Goal: Task Accomplishment & Management: Use online tool/utility

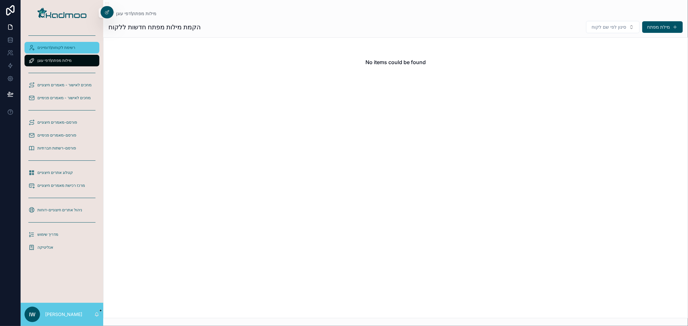
click at [50, 47] on span "רשימת לקוחות\דומיינים" at bounding box center [56, 47] width 38 height 5
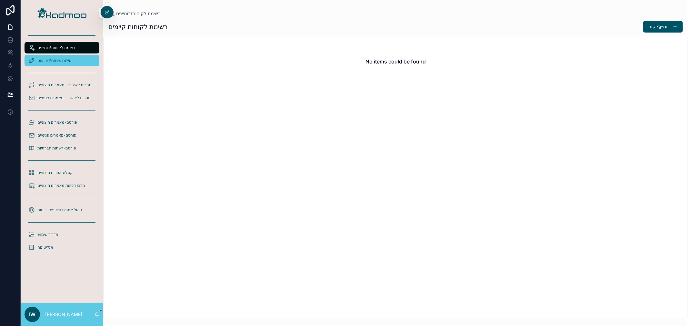
click at [57, 60] on span "מילות מפתח\דפי עוגן" at bounding box center [54, 60] width 34 height 5
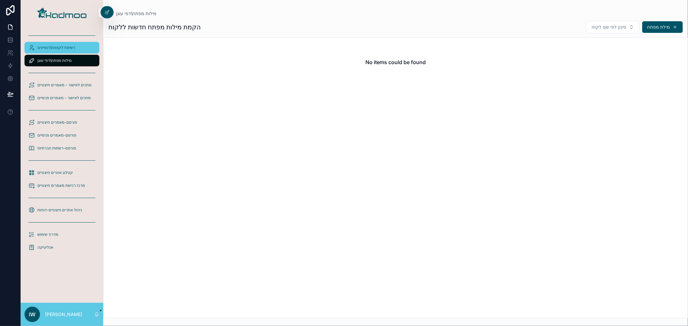
click at [55, 48] on span "רשימת לקוחות\דומיינים" at bounding box center [56, 47] width 38 height 5
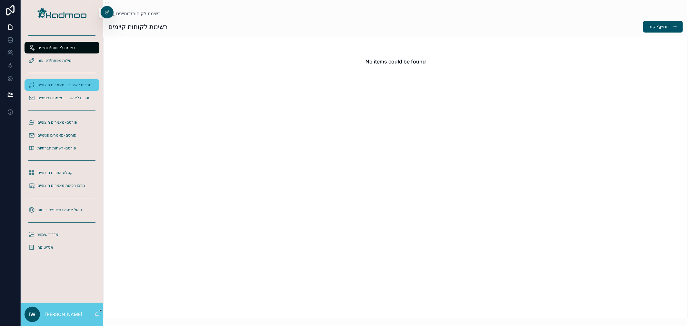
click at [63, 83] on span "מחכים לאישור - מאמרים חיצוניים" at bounding box center [64, 85] width 54 height 5
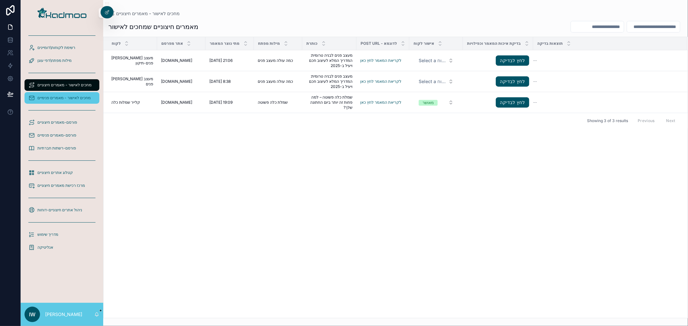
click at [60, 97] on span "מחכים לאישור - מאמרים פנימיים" at bounding box center [63, 97] width 53 height 5
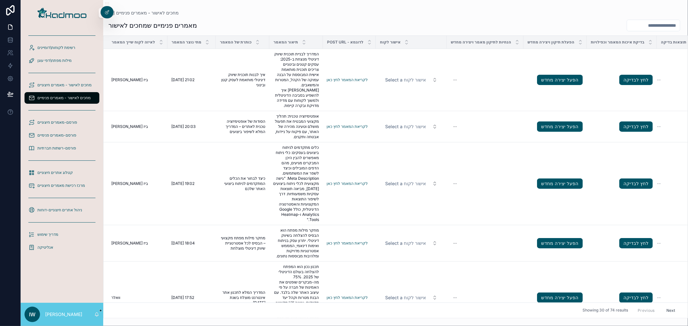
scroll to position [251, 0]
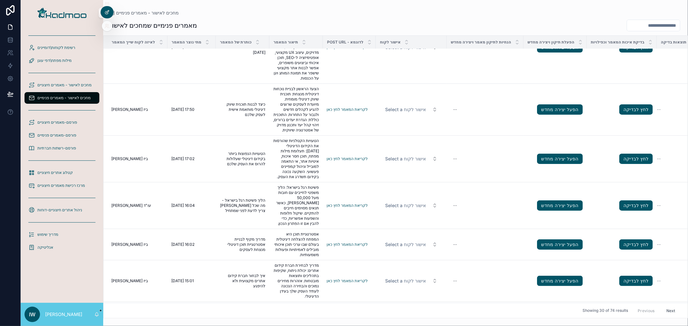
click at [107, 11] on icon at bounding box center [106, 12] width 5 height 5
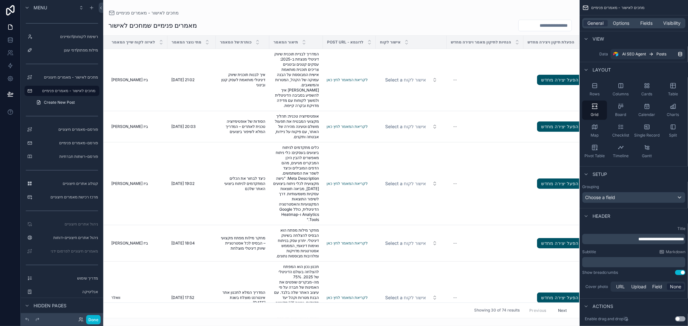
click at [529, 60] on div "scrollable content" at bounding box center [341, 163] width 476 height 326
click at [617, 24] on span "Options" at bounding box center [621, 23] width 16 height 6
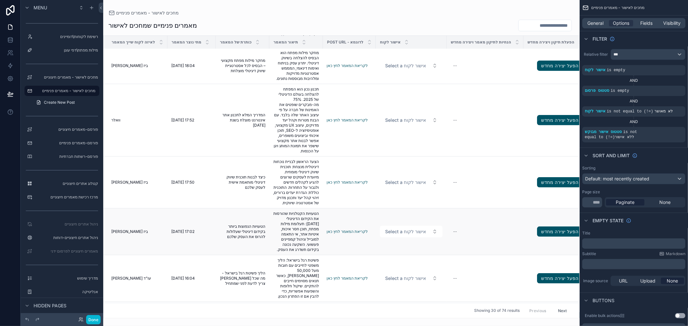
scroll to position [179, 0]
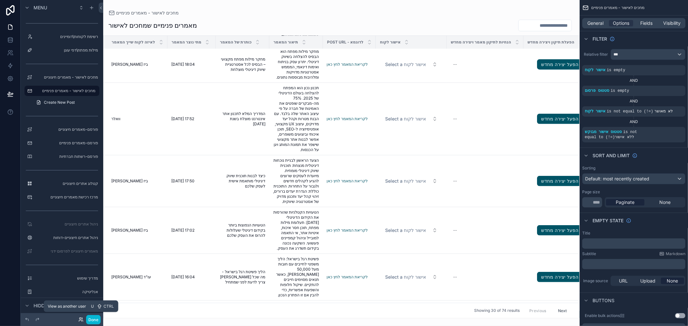
click at [78, 321] on icon at bounding box center [80, 319] width 5 height 5
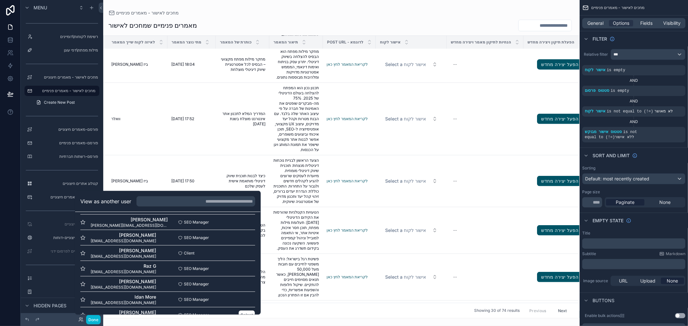
scroll to position [310, 0]
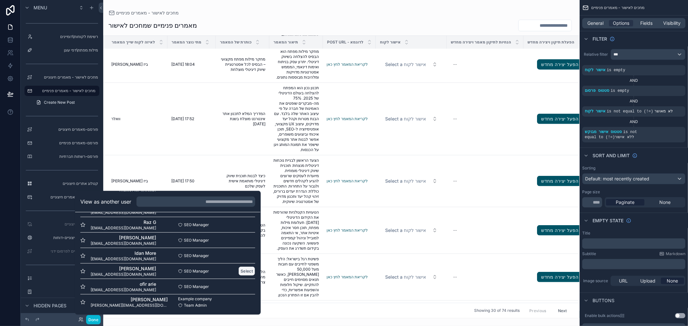
click at [239, 269] on button "Select" at bounding box center [246, 270] width 17 height 9
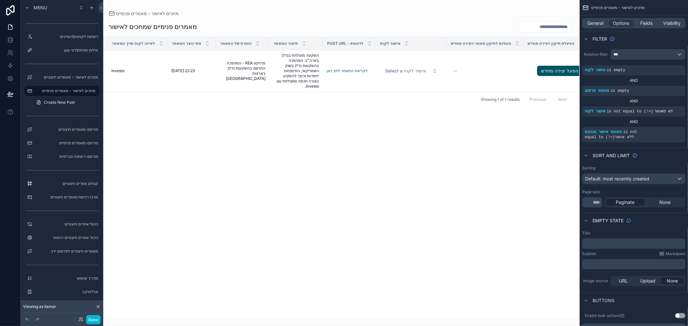
click at [285, 217] on div "לאיזה לקוח שייך המאמר מתי נוצר המאמר כותרת של המאמר תיאור המאמר Post url - לדוג…" at bounding box center [341, 177] width 476 height 281
click at [58, 78] on label "מחכים לאישור - מאמרים חיצוניים" at bounding box center [62, 77] width 54 height 5
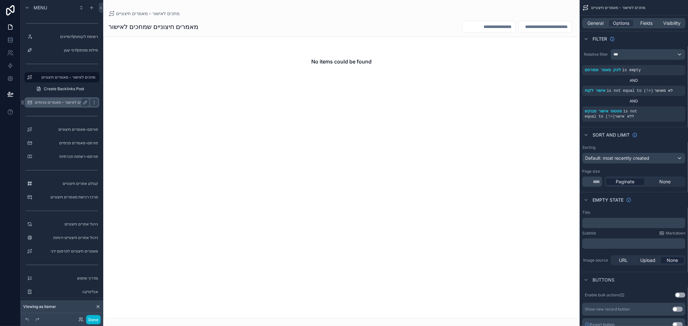
click at [55, 103] on label "מחכים לאישור - מאמרים פנימיים" at bounding box center [61, 102] width 53 height 5
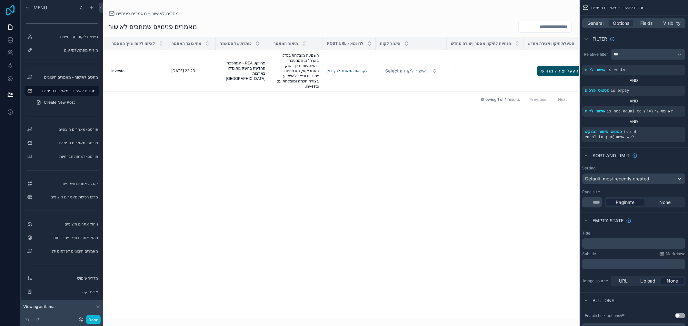
click at [8, 12] on icon at bounding box center [10, 10] width 13 height 10
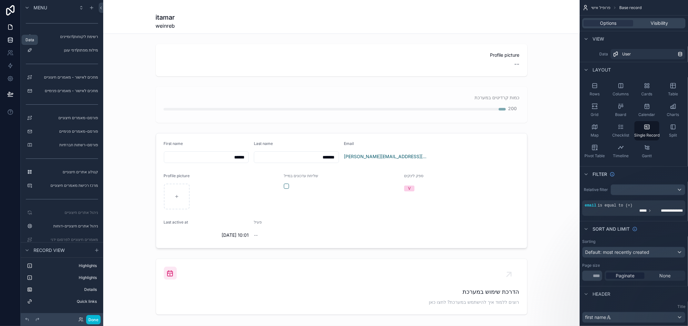
click at [9, 41] on icon at bounding box center [10, 40] width 6 height 6
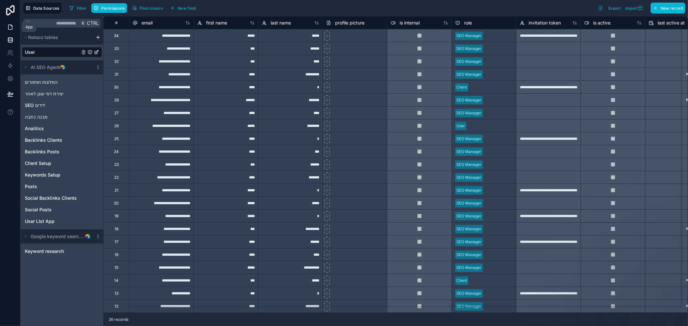
click at [7, 28] on icon at bounding box center [10, 27] width 6 height 6
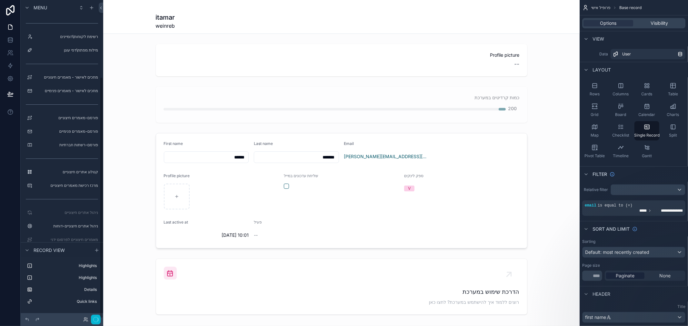
scroll to position [102, 0]
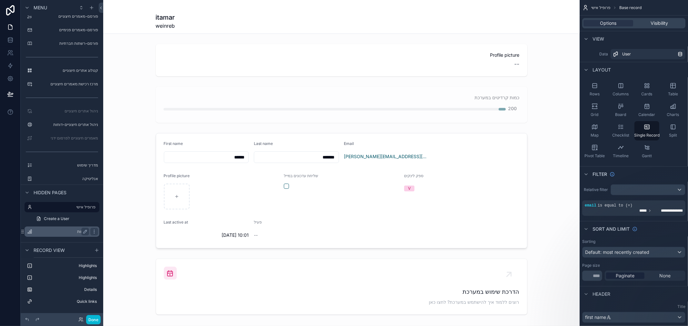
click at [60, 230] on label "דוחות" at bounding box center [61, 231] width 52 height 5
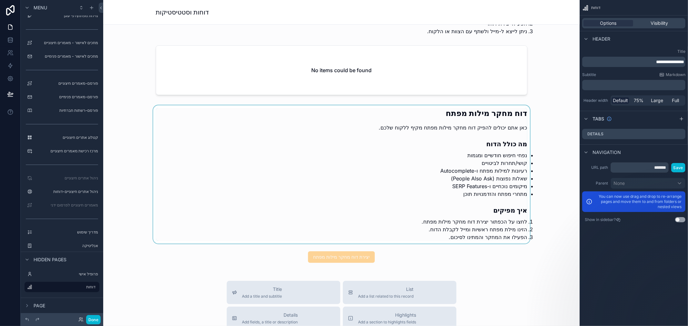
scroll to position [895, 0]
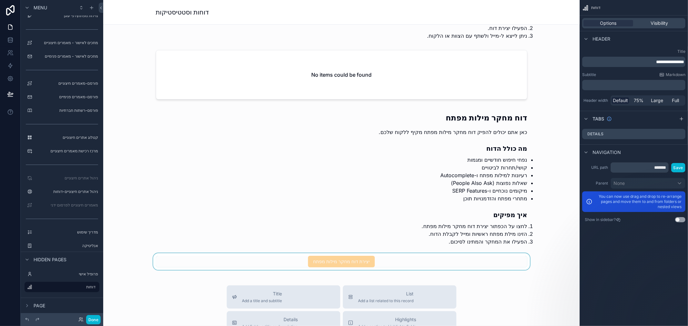
click at [379, 261] on div "scrollable content" at bounding box center [341, 261] width 466 height 17
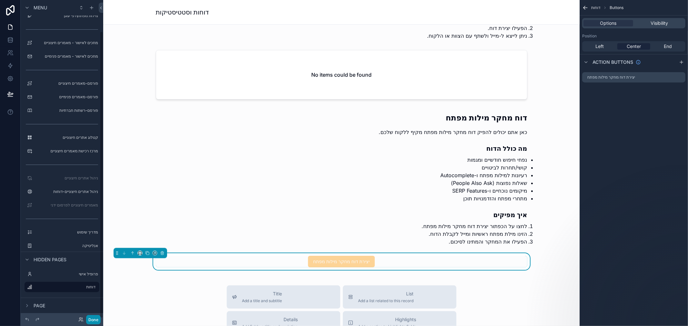
click at [87, 318] on button "Done" at bounding box center [93, 319] width 15 height 9
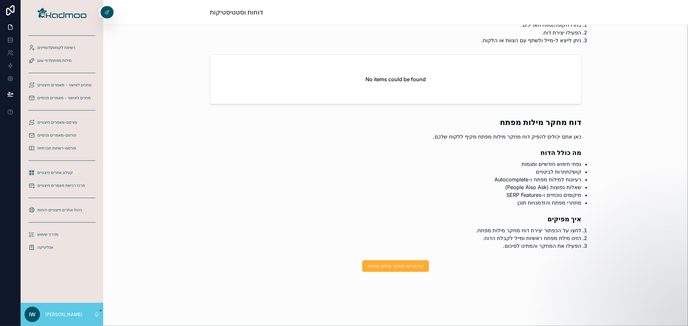
scroll to position [891, 0]
click at [405, 269] on span "יצירת דוח מחקר מילות מפתח" at bounding box center [395, 266] width 56 height 6
click at [9, 40] on icon at bounding box center [10, 40] width 6 height 6
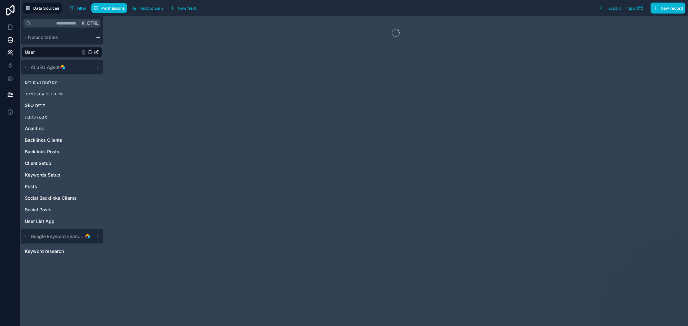
click at [9, 53] on icon at bounding box center [9, 52] width 2 height 2
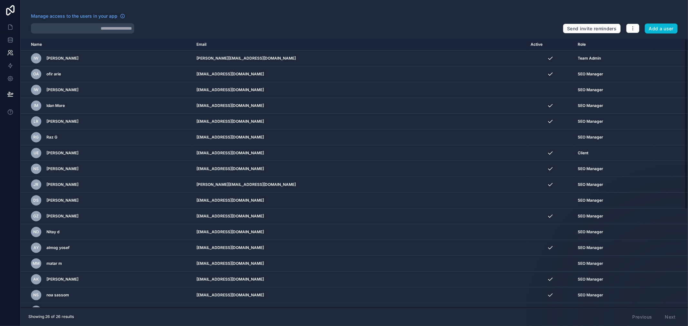
click at [271, 25] on div at bounding box center [294, 28] width 527 height 10
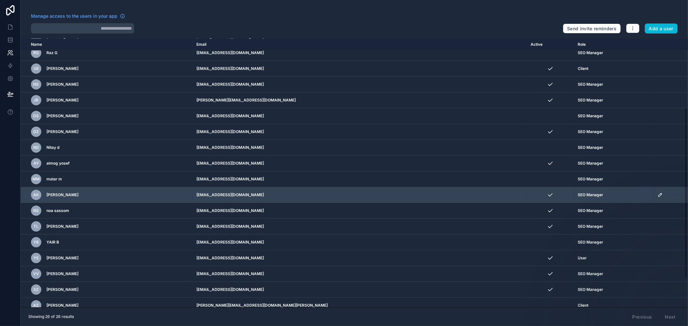
scroll to position [82, 0]
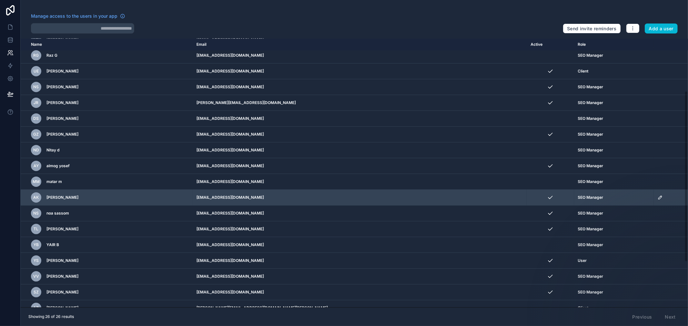
click at [657, 198] on icon "scrollable content" at bounding box center [659, 197] width 5 height 5
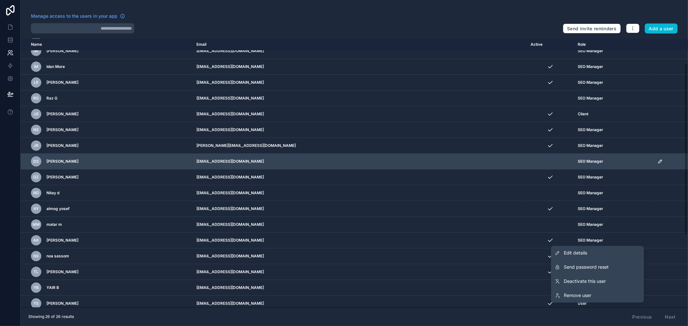
scroll to position [0, 0]
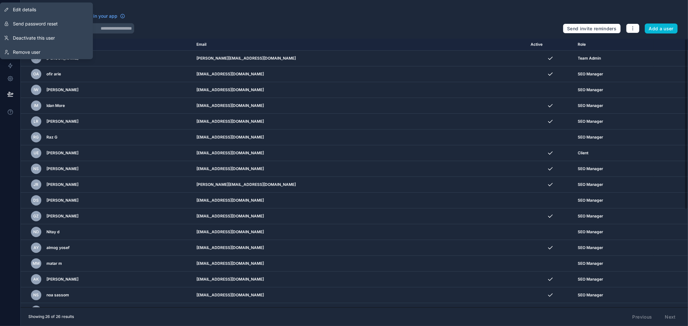
click at [173, 15] on div "Manage access to the users in your app" at bounding box center [294, 18] width 527 height 10
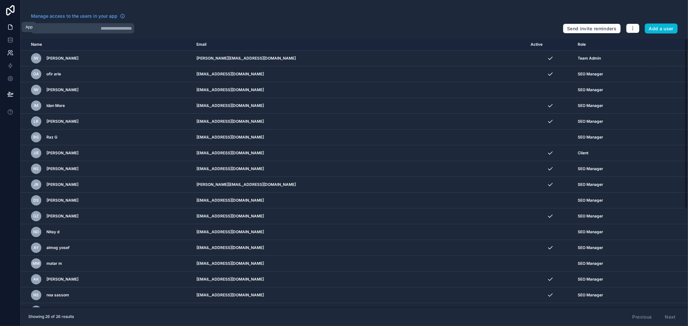
click at [8, 26] on icon at bounding box center [10, 27] width 6 height 6
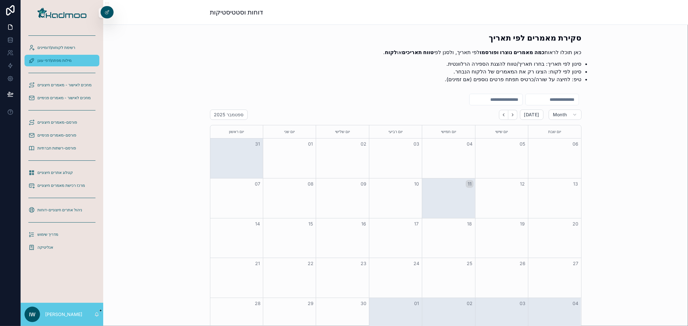
click at [47, 60] on span "מילות מפתח\דפי עוגן" at bounding box center [54, 60] width 34 height 5
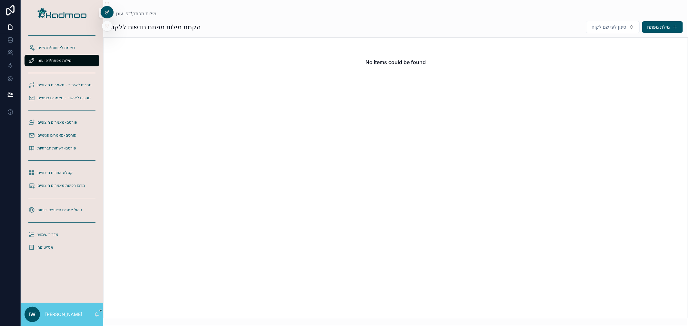
click at [106, 14] on icon at bounding box center [106, 12] width 5 height 5
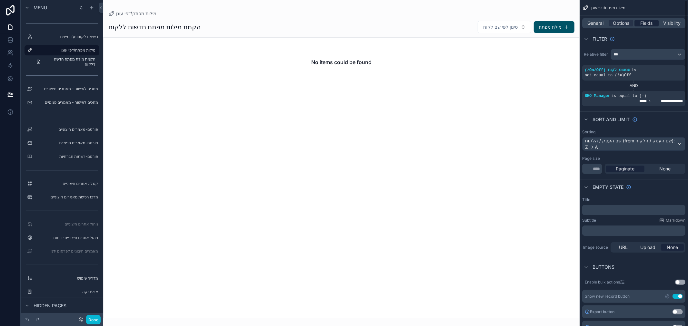
click at [647, 24] on span "Fields" at bounding box center [646, 23] width 12 height 6
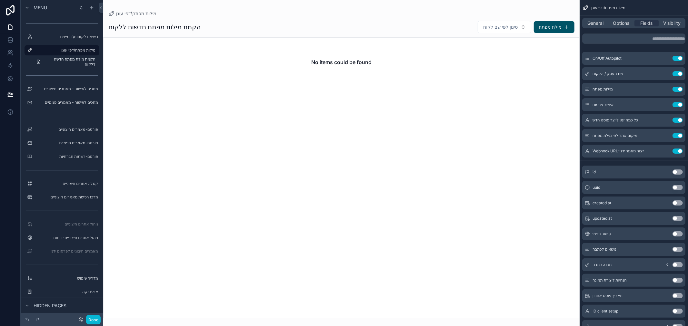
click at [387, 53] on div "scrollable content" at bounding box center [341, 163] width 476 height 326
click at [80, 323] on div "Done" at bounding box center [88, 319] width 26 height 9
click at [80, 320] on icon at bounding box center [80, 319] width 5 height 5
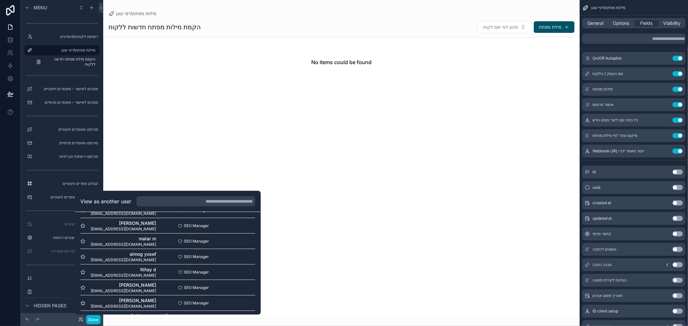
scroll to position [167, 0]
click at [181, 203] on input "text" at bounding box center [195, 201] width 119 height 10
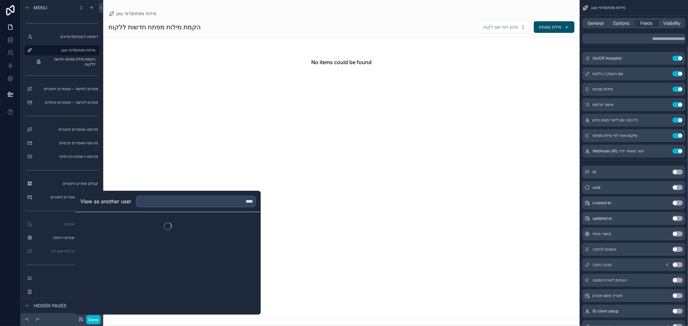
scroll to position [0, 0]
type input "*"
type input "****"
click at [242, 225] on button "Select" at bounding box center [246, 225] width 17 height 9
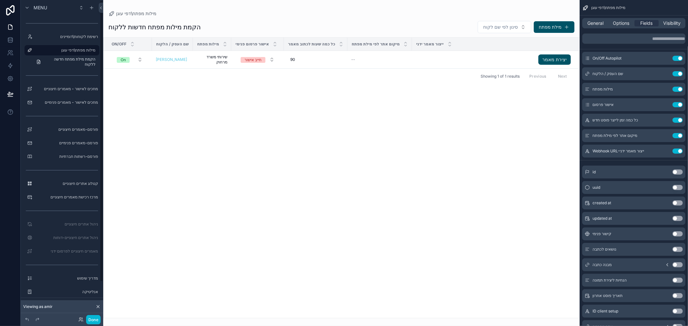
click at [418, 128] on div "On/Off שם העסק / הלקוח מילות מפתח אישור פרסום פנימי כל כמה שעות לכתוב מאמר מיקו…" at bounding box center [341, 178] width 476 height 281
click at [9, 66] on icon at bounding box center [10, 66] width 6 height 6
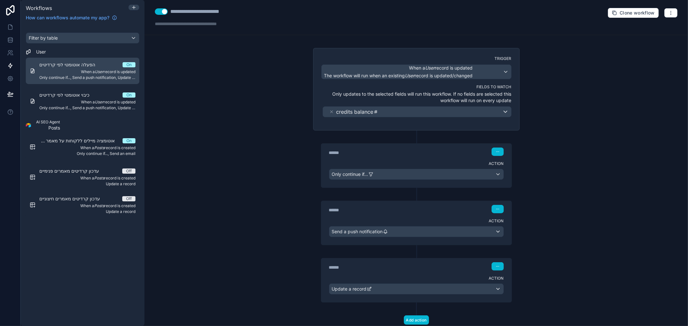
click at [95, 68] on span "הפעלה אוטומטי לפי קרדיטים" at bounding box center [71, 65] width 64 height 6
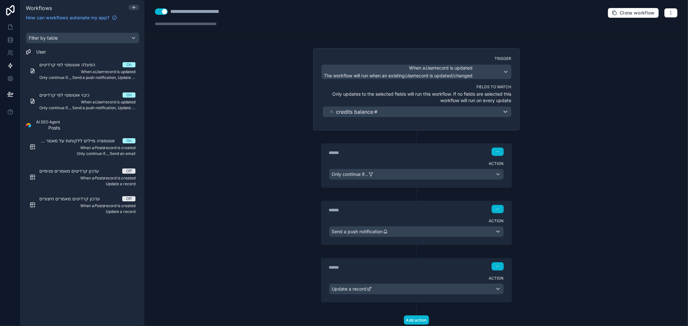
click at [243, 91] on div "**********" at bounding box center [415, 163] width 543 height 326
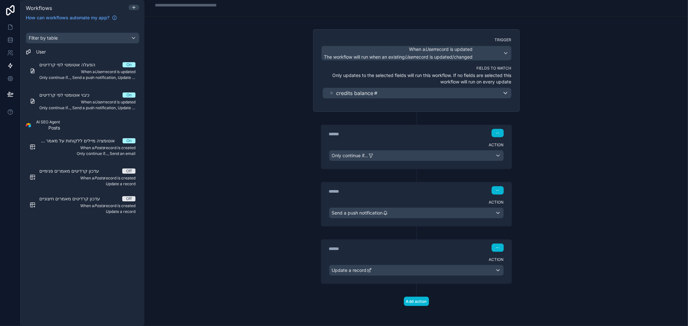
scroll to position [20, 0]
click at [403, 194] on div "****** Step 2" at bounding box center [416, 189] width 190 height 15
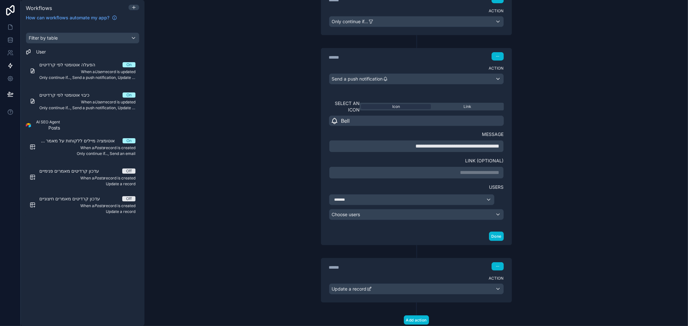
scroll to position [163, 0]
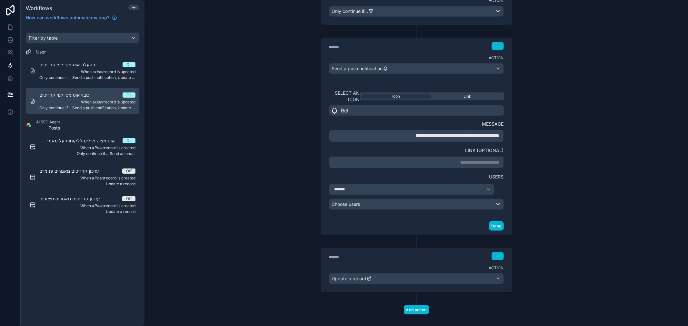
click at [81, 105] on div "כיבוי אוטומטי לפי קרדיטים On When a User record is updated Only continue if...,…" at bounding box center [87, 101] width 96 height 19
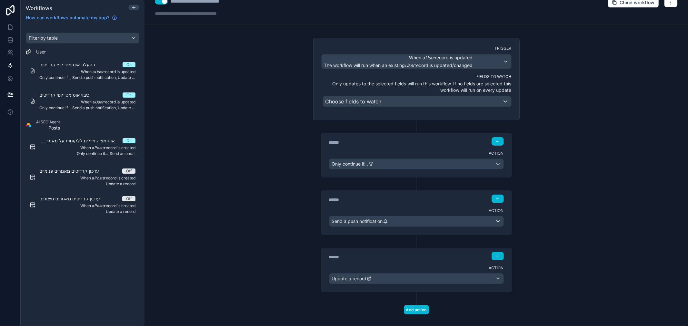
click at [381, 207] on div "Action Send a push notification" at bounding box center [416, 220] width 190 height 29
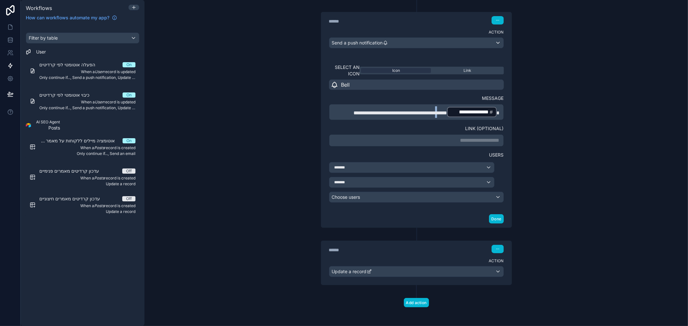
click at [438, 115] on span "**********" at bounding box center [400, 113] width 94 height 5
click at [435, 115] on span "**********" at bounding box center [400, 113] width 94 height 5
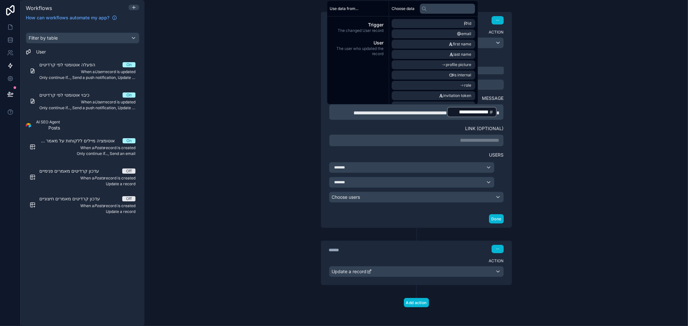
click at [568, 168] on div "**********" at bounding box center [415, 163] width 543 height 326
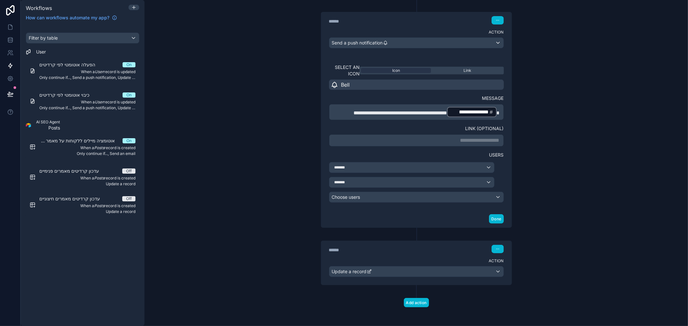
click at [612, 110] on div "**********" at bounding box center [415, 163] width 543 height 326
click at [182, 63] on div "**********" at bounding box center [415, 163] width 543 height 326
drag, startPoint x: 563, startPoint y: 33, endPoint x: 560, endPoint y: 34, distance: 3.6
click at [563, 34] on div "**********" at bounding box center [415, 163] width 543 height 326
click at [230, 53] on div "**********" at bounding box center [415, 163] width 543 height 326
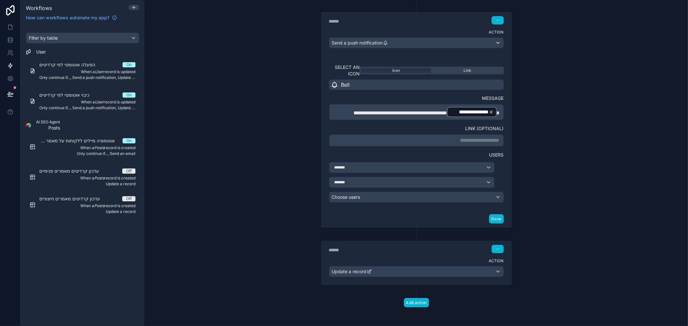
click at [587, 115] on div "**********" at bounding box center [415, 163] width 543 height 326
click at [220, 57] on div "**********" at bounding box center [415, 163] width 543 height 326
click at [244, 73] on div "**********" at bounding box center [415, 163] width 543 height 326
click at [78, 69] on div "הפעלה אוטומטי לפי קרדיטים On When a User record is updated Only continue if...,…" at bounding box center [87, 71] width 96 height 19
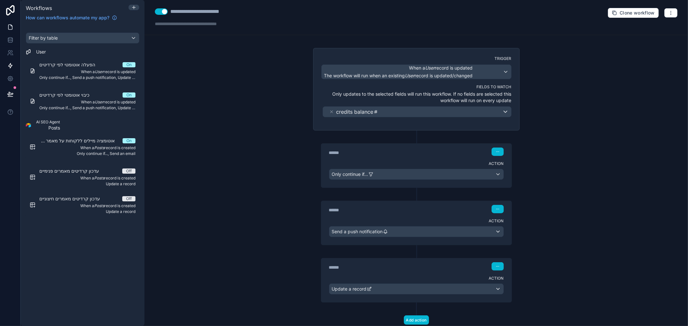
click at [9, 27] on icon at bounding box center [10, 27] width 6 height 6
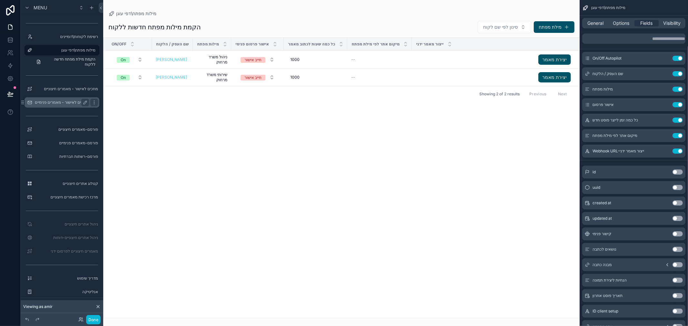
click at [58, 102] on label "מחכים לאישור - מאמרים פנימיים" at bounding box center [61, 102] width 53 height 5
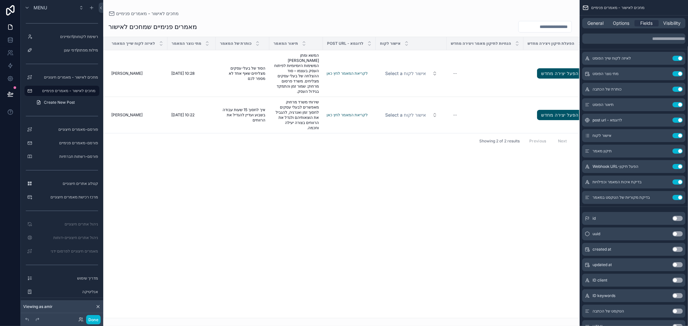
click at [353, 67] on div "scrollable content" at bounding box center [341, 163] width 476 height 326
click at [349, 71] on link "לקריאת המאמר לחץ כאן" at bounding box center [347, 73] width 41 height 5
